Goal: Task Accomplishment & Management: Complete application form

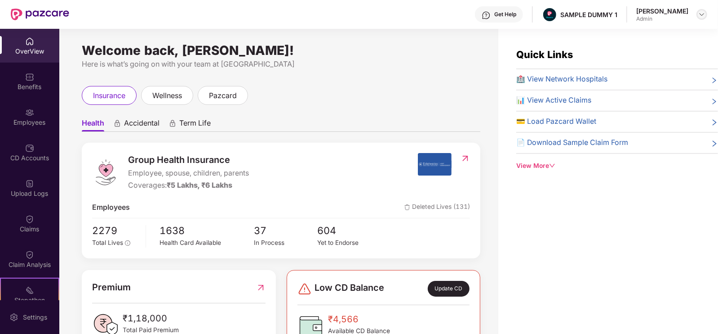
click at [706, 15] on img at bounding box center [702, 14] width 7 height 7
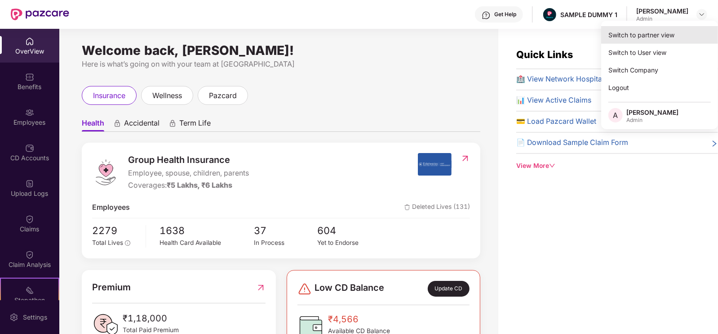
click at [632, 39] on div "Switch to partner view" at bounding box center [659, 35] width 117 height 18
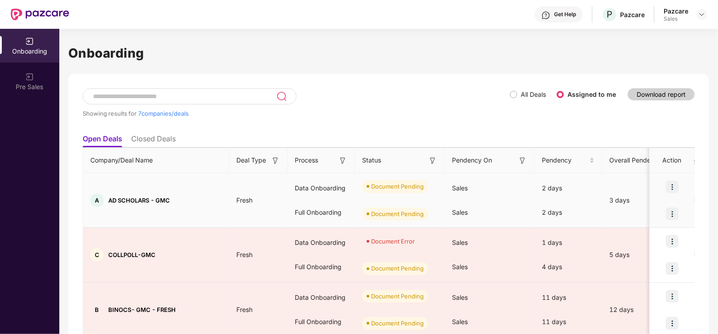
scroll to position [37, 0]
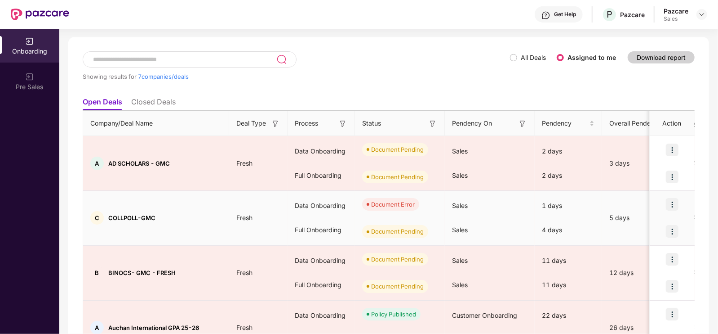
click at [674, 202] on img at bounding box center [672, 204] width 13 height 13
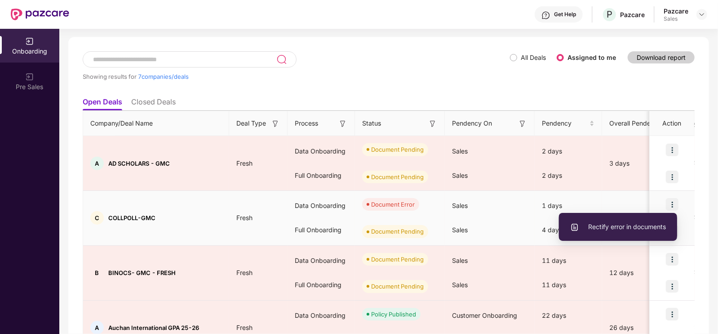
click at [603, 217] on li "Rectify error in documents" at bounding box center [618, 226] width 118 height 19
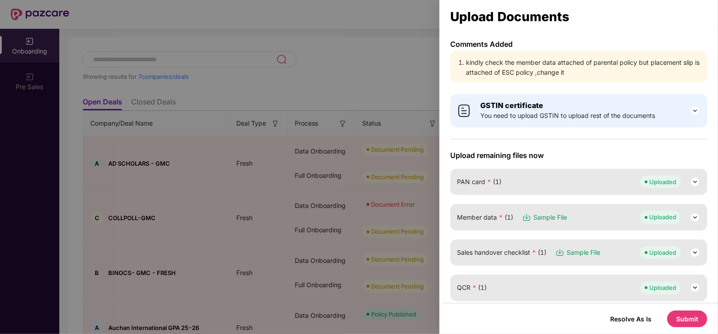
click at [499, 64] on li "kindly check the member data attached of parental policy but placement slip is …" at bounding box center [583, 68] width 235 height 20
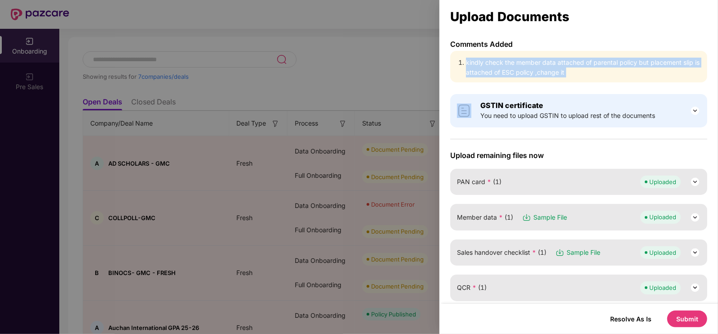
click at [499, 64] on li "kindly check the member data attached of parental policy but placement slip is …" at bounding box center [583, 68] width 235 height 20
click at [602, 65] on li "kindly check the member data attached of parental policy but placement slip is …" at bounding box center [583, 68] width 235 height 20
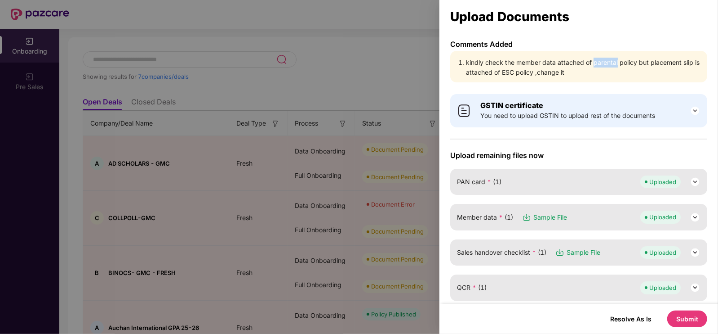
click at [602, 65] on li "kindly check the member data attached of parental policy but placement slip is …" at bounding box center [583, 68] width 235 height 20
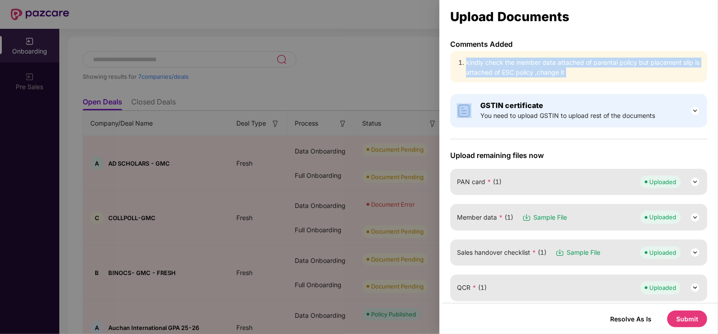
click at [602, 65] on li "kindly check the member data attached of parental policy but placement slip is …" at bounding box center [583, 68] width 235 height 20
click at [505, 71] on li "kindly check the member data attached of parental policy but placement slip is …" at bounding box center [583, 68] width 235 height 20
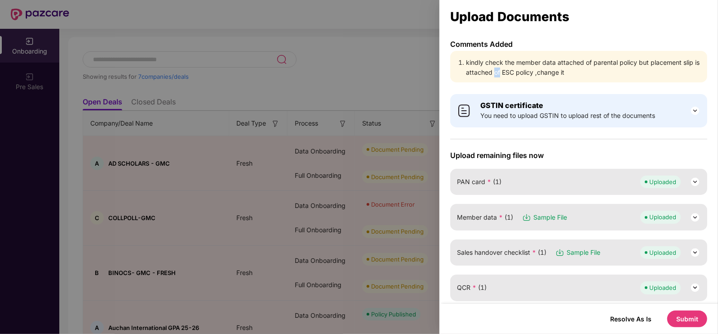
click at [505, 71] on li "kindly check the member data attached of parental policy but placement slip is …" at bounding box center [583, 68] width 235 height 20
click at [351, 67] on div at bounding box center [359, 167] width 718 height 334
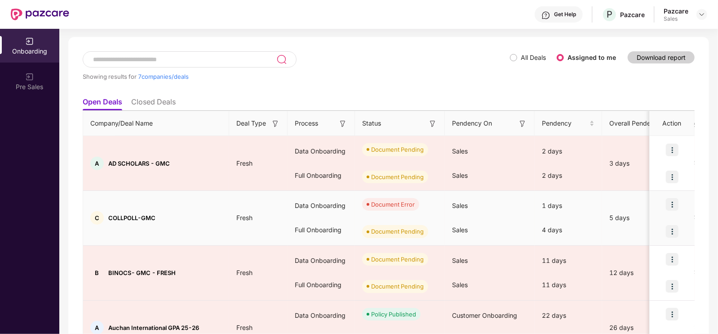
click at [674, 208] on img at bounding box center [672, 204] width 13 height 13
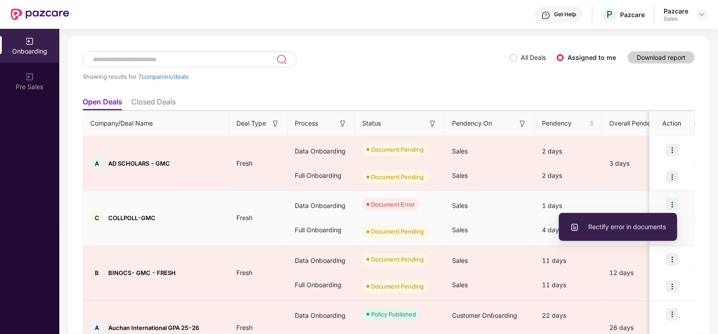
click at [620, 230] on span "Rectify error in documents" at bounding box center [618, 227] width 96 height 10
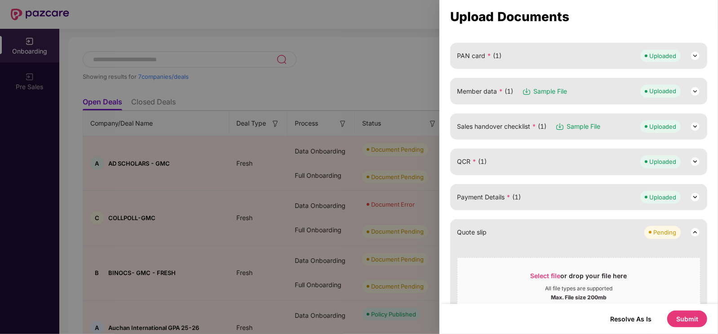
scroll to position [103, 0]
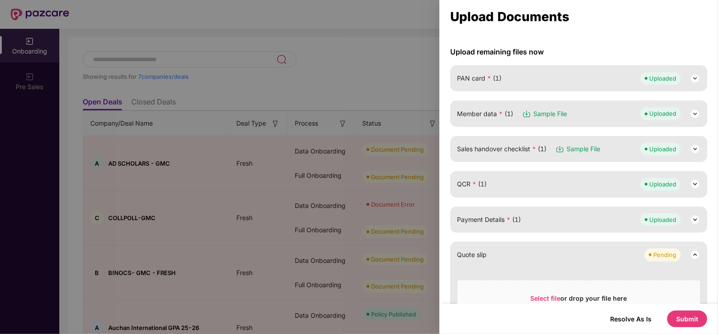
click at [694, 143] on img at bounding box center [695, 148] width 11 height 11
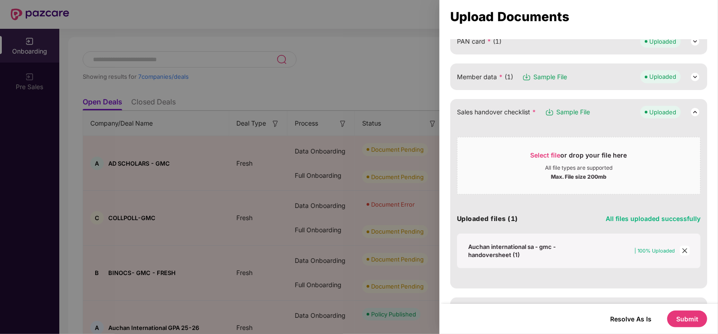
scroll to position [141, 0]
click at [683, 250] on icon "close" at bounding box center [685, 250] width 6 height 6
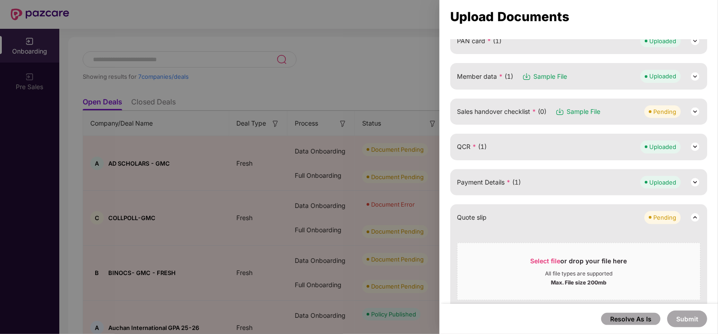
click at [690, 110] on img at bounding box center [695, 111] width 11 height 11
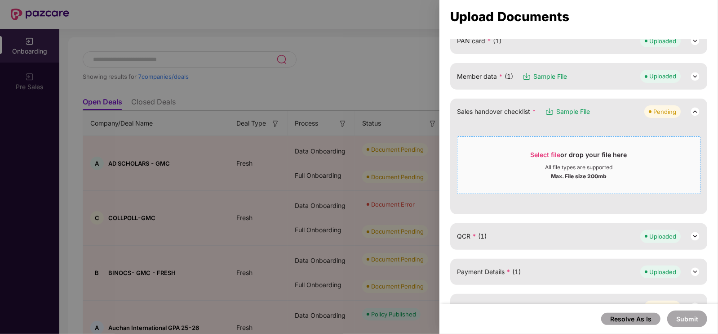
click at [546, 148] on span "Select file or drop your file here All file types are supported Max. File size …" at bounding box center [579, 164] width 243 height 43
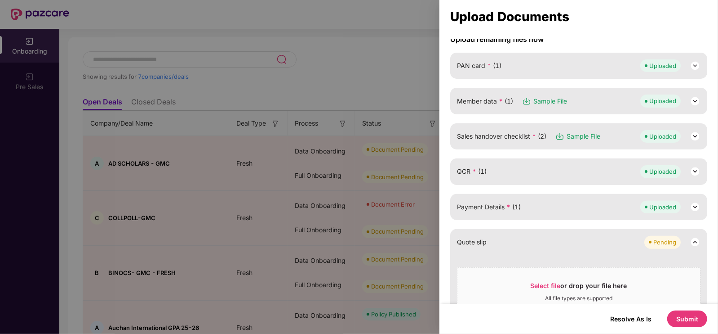
scroll to position [113, 0]
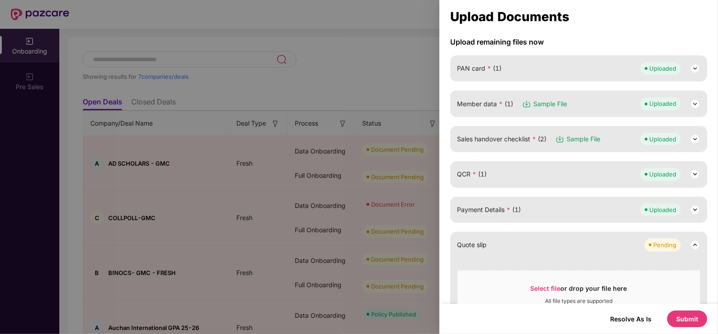
click at [696, 138] on img at bounding box center [695, 138] width 11 height 11
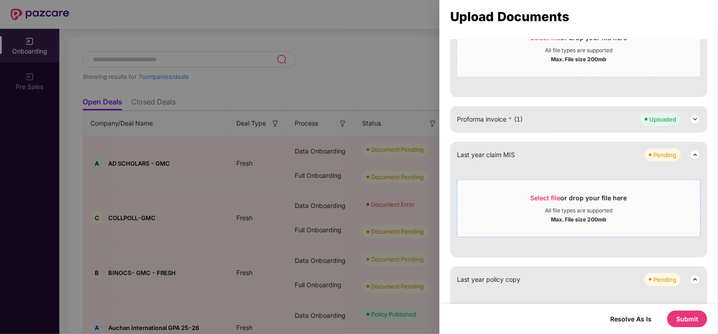
scroll to position [586, 0]
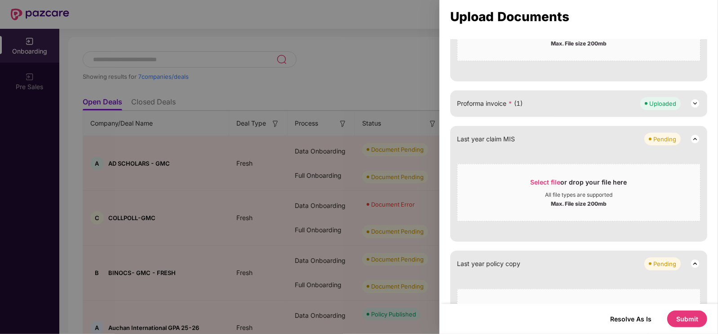
click at [680, 319] on button "Submit" at bounding box center [687, 318] width 40 height 17
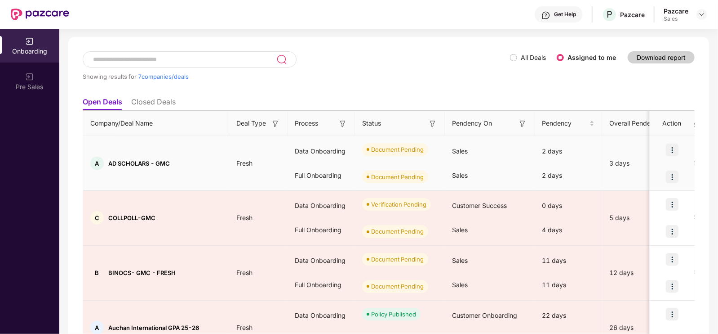
click at [680, 146] on div at bounding box center [672, 149] width 45 height 27
drag, startPoint x: 663, startPoint y: 149, endPoint x: 637, endPoint y: 146, distance: 26.3
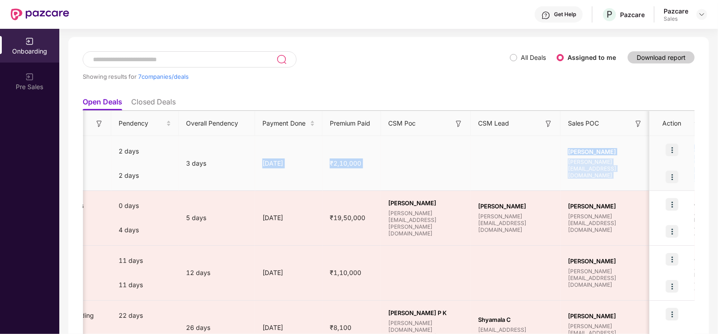
click at [454, 150] on td at bounding box center [426, 163] width 90 height 55
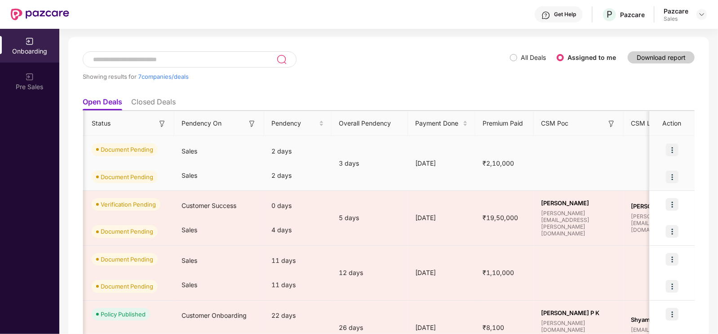
scroll to position [0, 272]
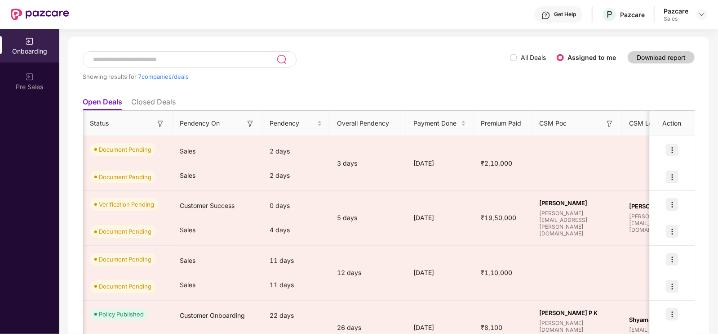
click at [27, 195] on div "Onboarding Pre Sales" at bounding box center [29, 181] width 59 height 305
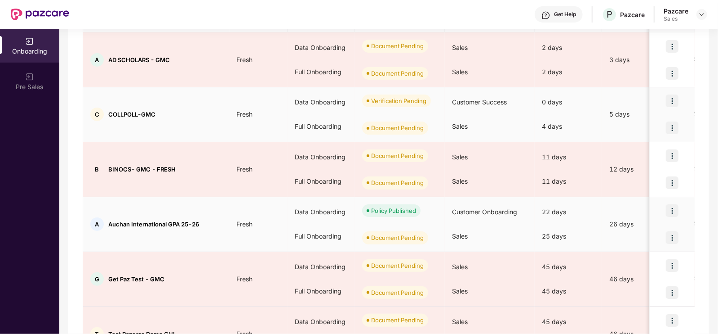
scroll to position [0, 0]
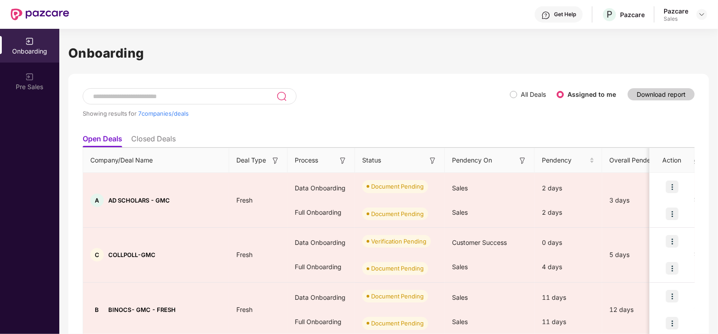
click at [0, 258] on div "Onboarding Pre Sales" at bounding box center [29, 181] width 59 height 305
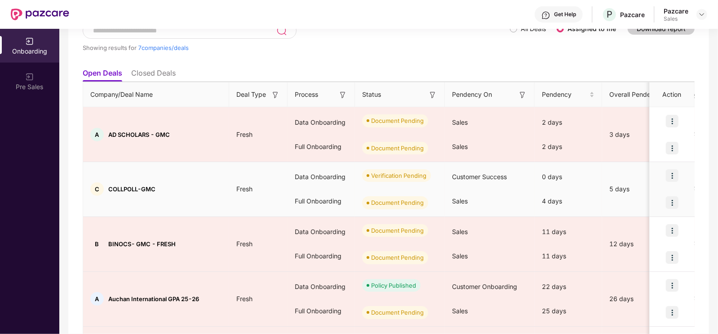
scroll to position [66, 0]
